Goal: Information Seeking & Learning: Learn about a topic

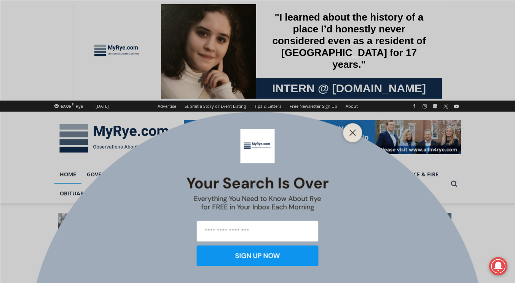
click at [358, 134] on div at bounding box center [352, 132] width 19 height 19
click at [352, 131] on icon "Close" at bounding box center [352, 132] width 7 height 7
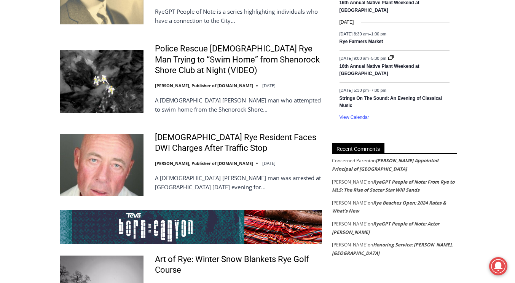
scroll to position [1316, 0]
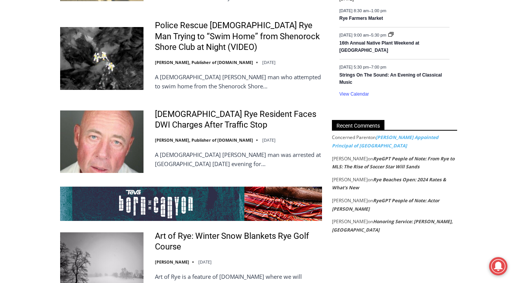
click at [416, 139] on link "[PERSON_NAME] Appointed Principal of [GEOGRAPHIC_DATA]" at bounding box center [385, 141] width 107 height 15
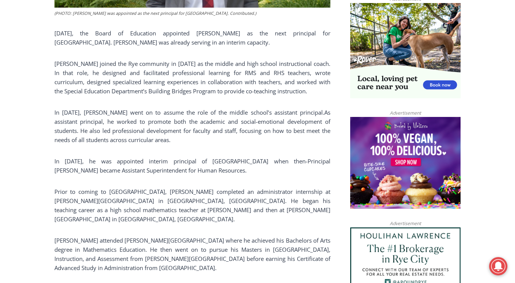
scroll to position [497, 0]
